Goal: Information Seeking & Learning: Learn about a topic

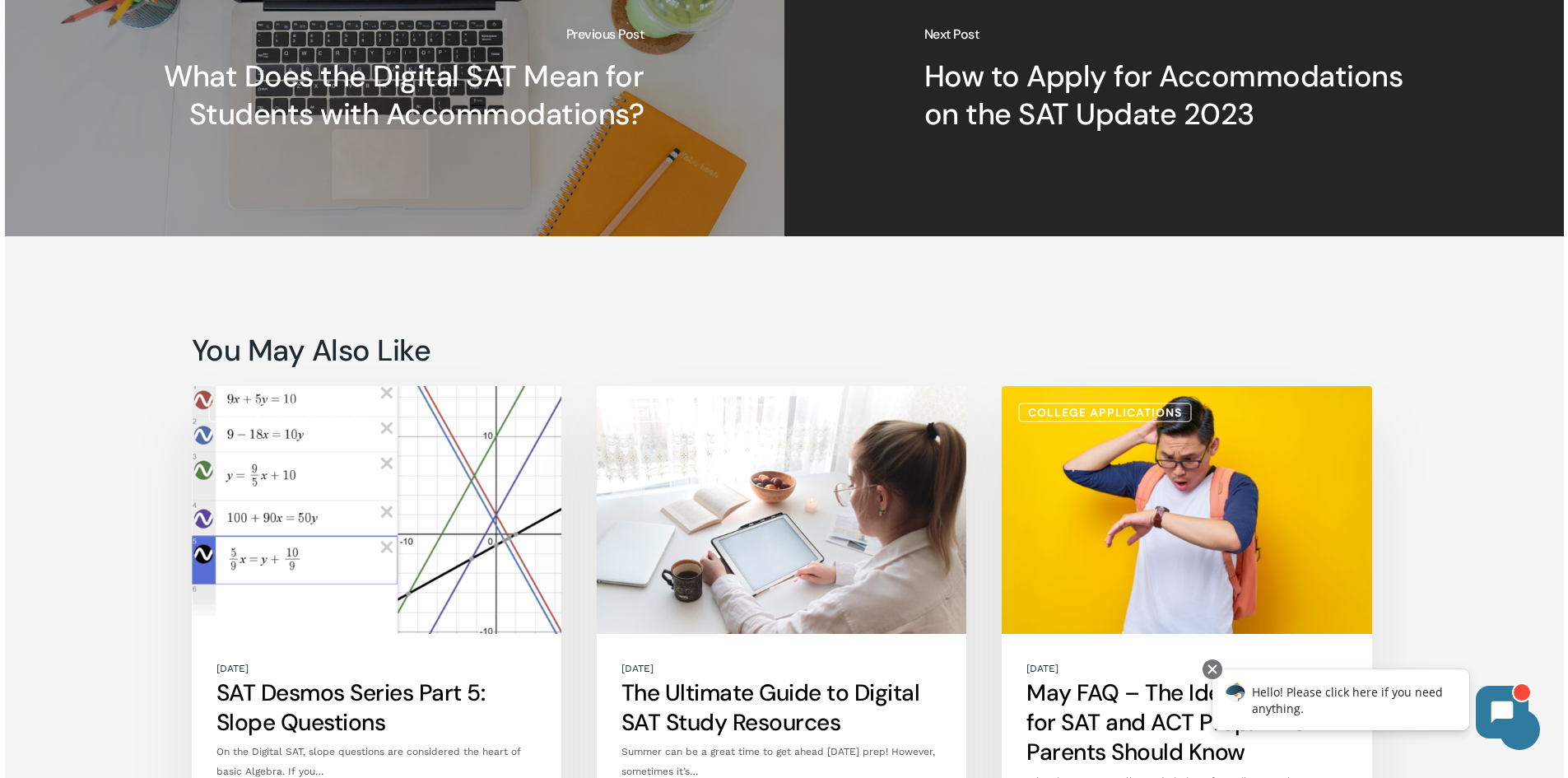
scroll to position [3212, 0]
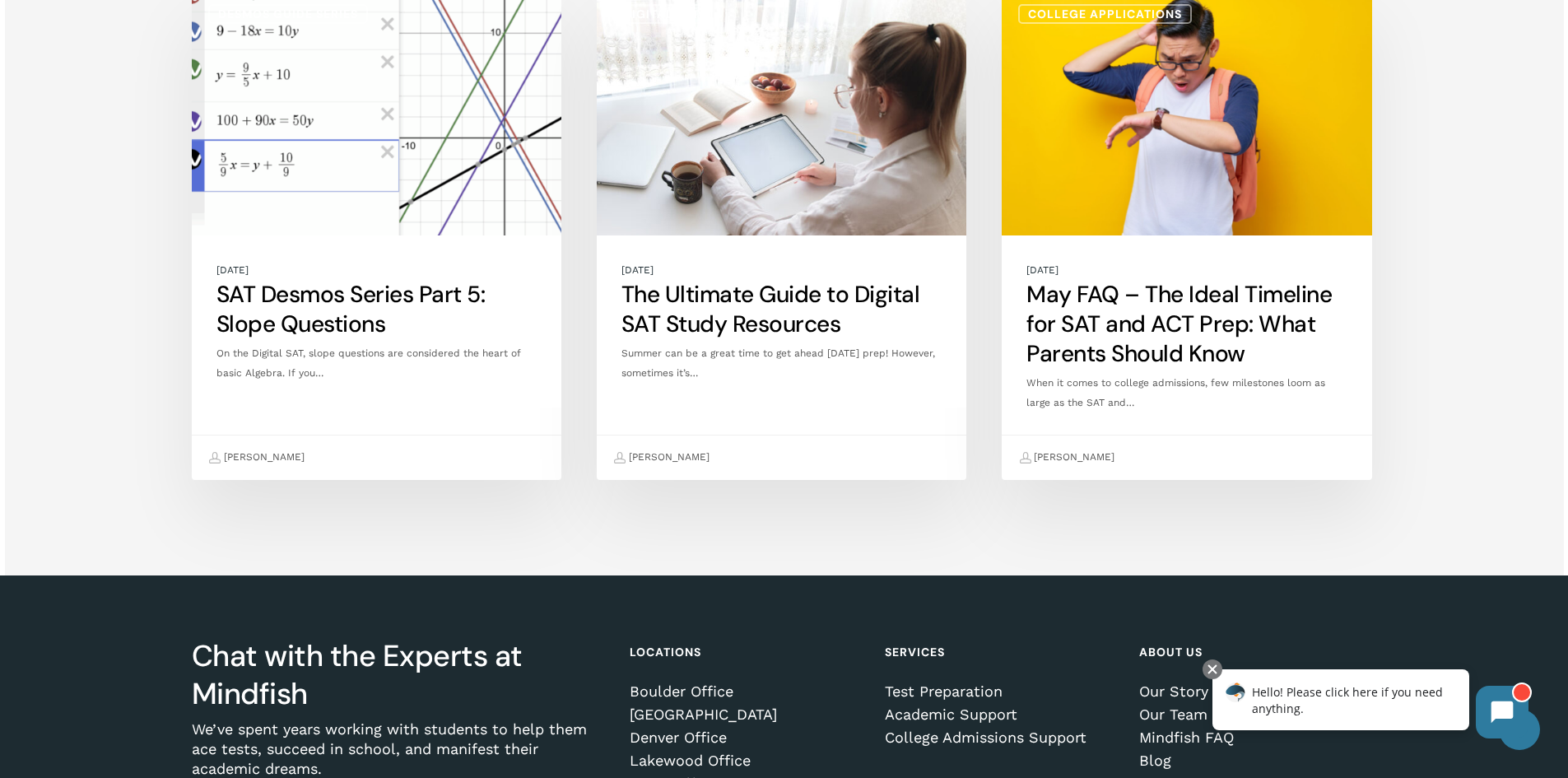
click at [264, 287] on link "SAT Desmos Series Part 5: Slope Questions" at bounding box center [377, 233] width 370 height 493
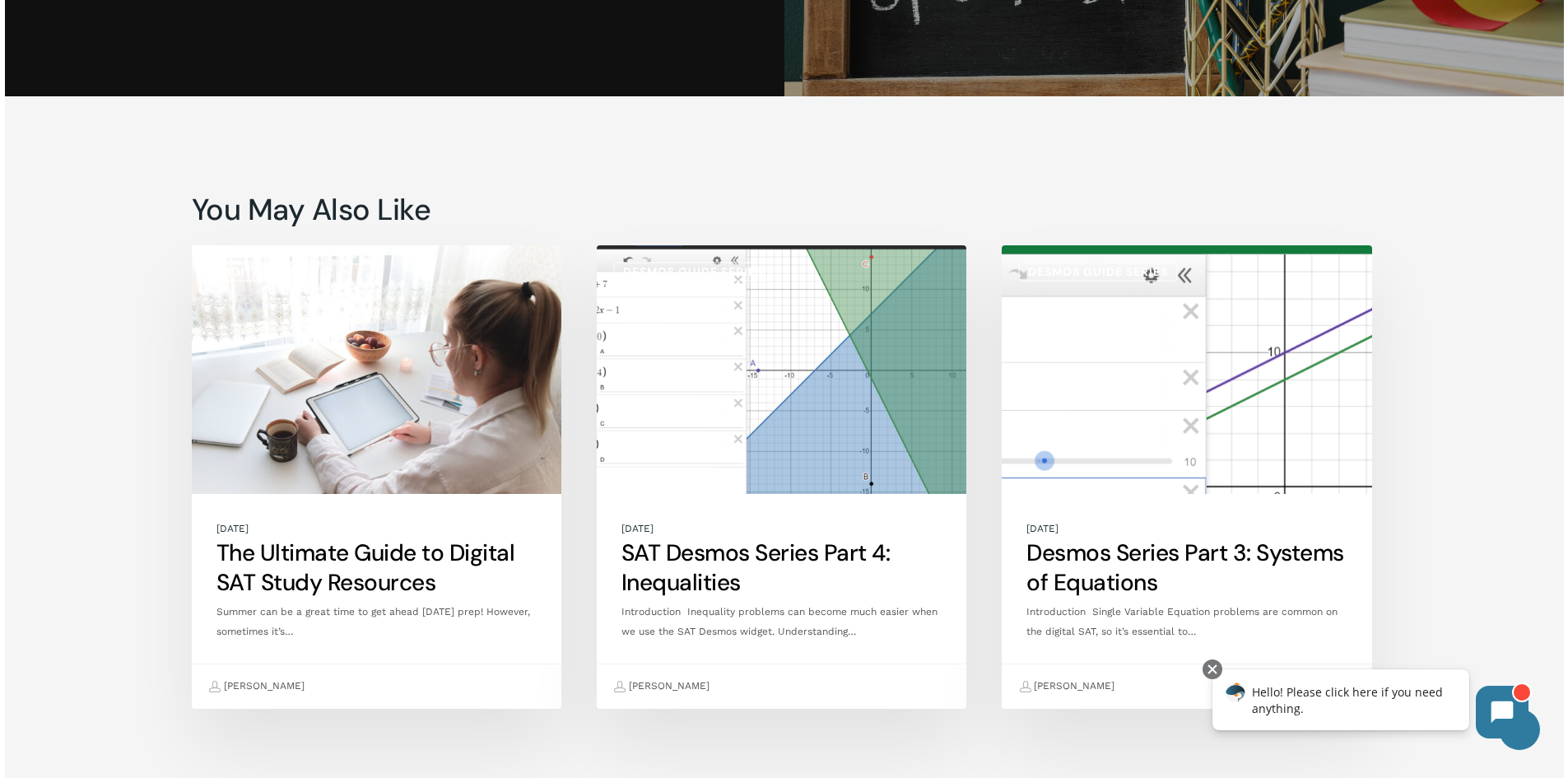
scroll to position [6671, 0]
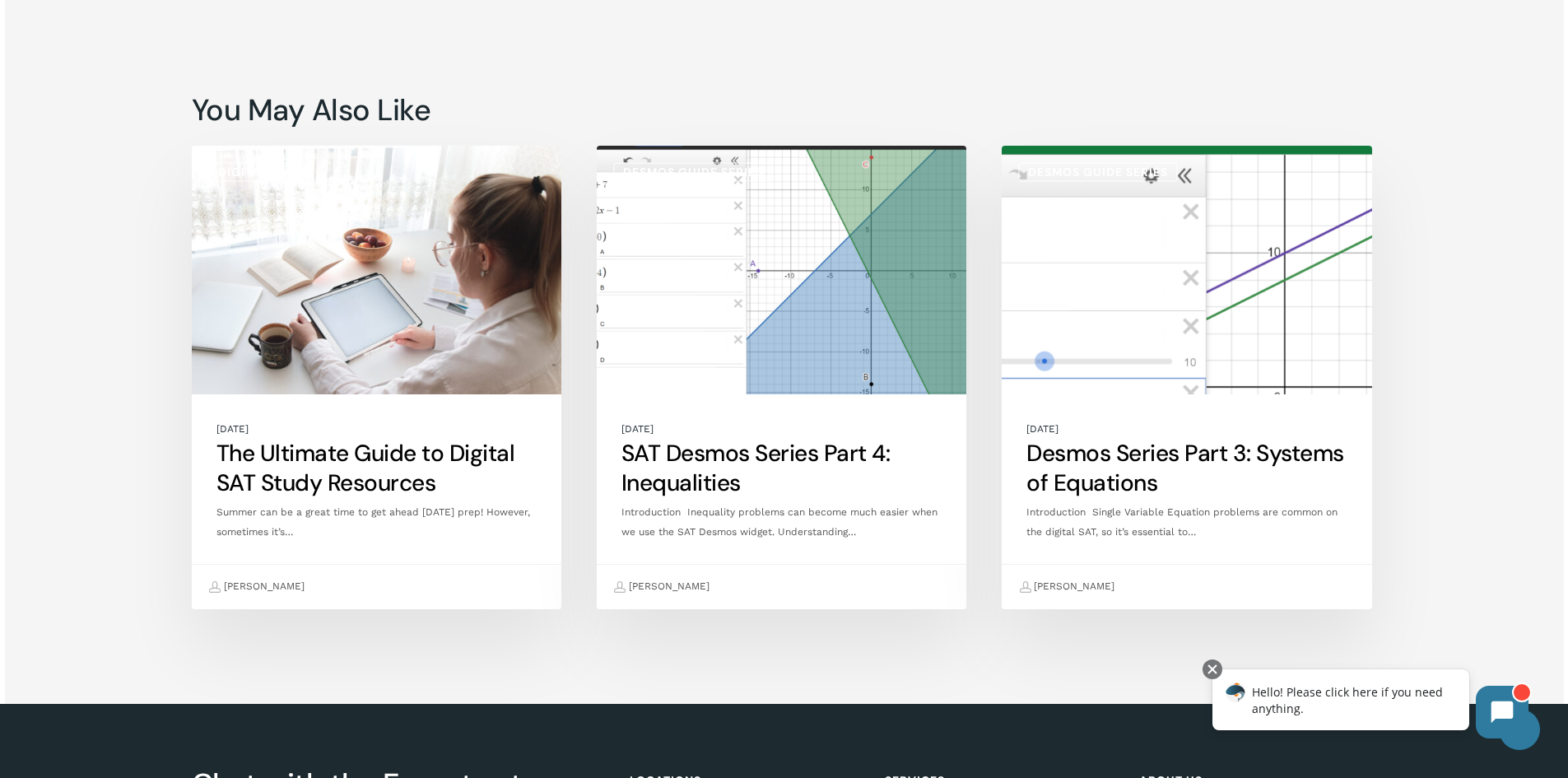
click at [299, 466] on link "The Ultimate Guide to Digital SAT Study Resources" at bounding box center [377, 378] width 370 height 464
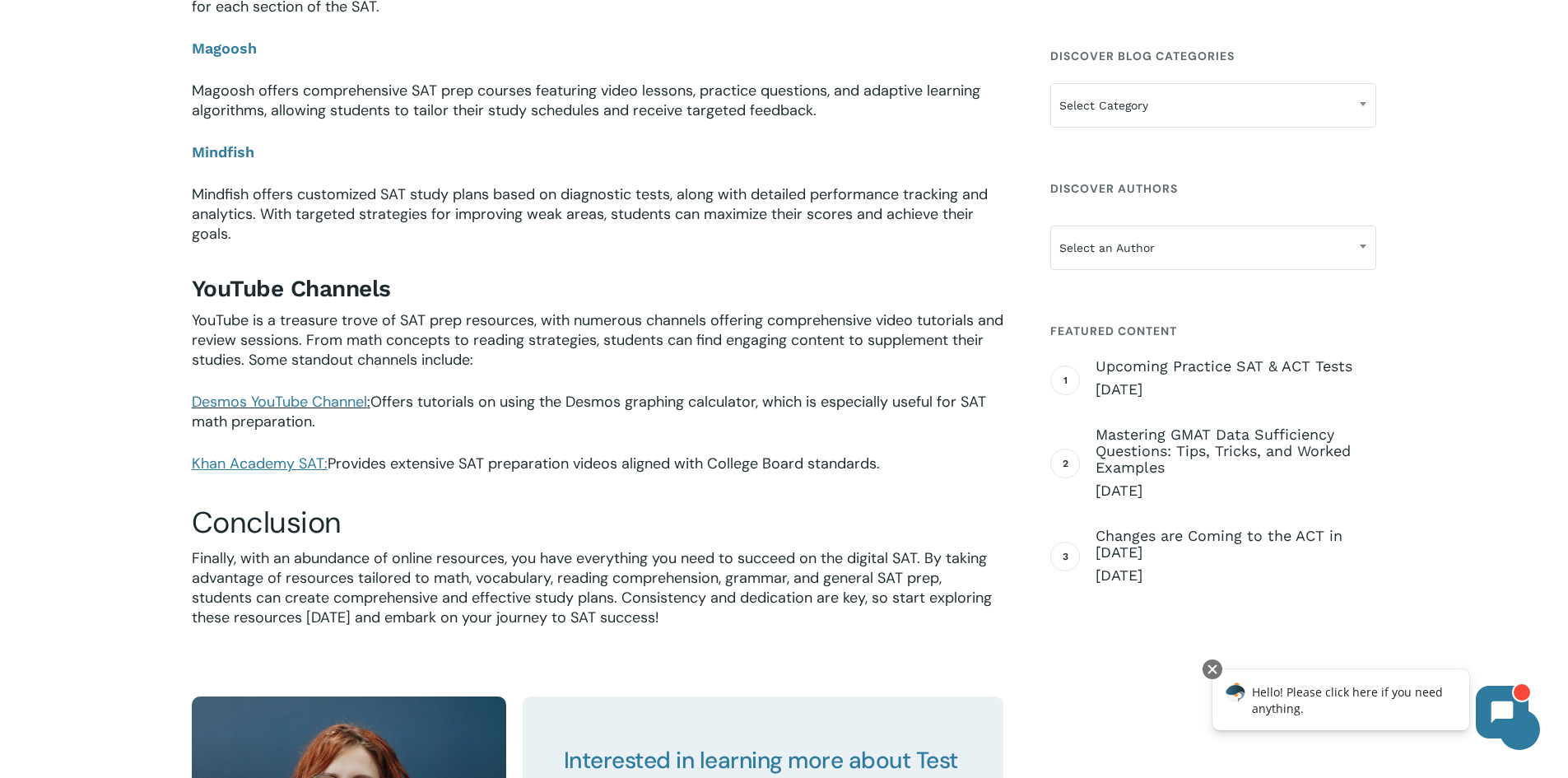
scroll to position [2388, 0]
